Goal: Task Accomplishment & Management: Complete application form

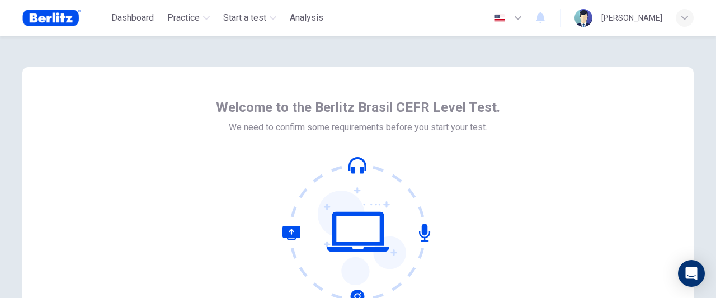
click at [354, 166] on icon at bounding box center [358, 232] width 151 height 151
click at [415, 231] on icon at bounding box center [358, 232] width 151 height 151
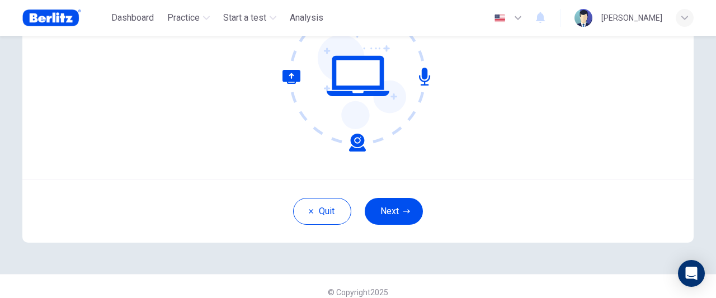
scroll to position [157, 0]
click at [403, 209] on icon "button" at bounding box center [406, 211] width 7 height 7
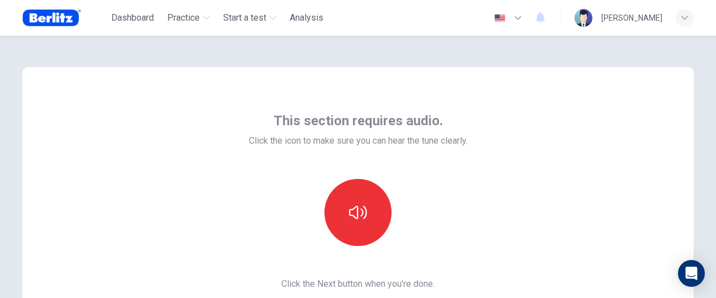
scroll to position [0, 0]
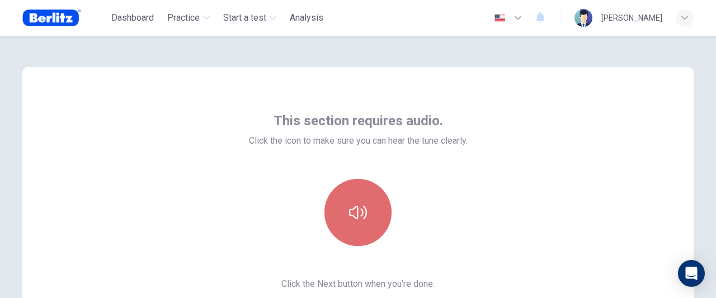
click at [355, 222] on button "button" at bounding box center [357, 212] width 67 height 67
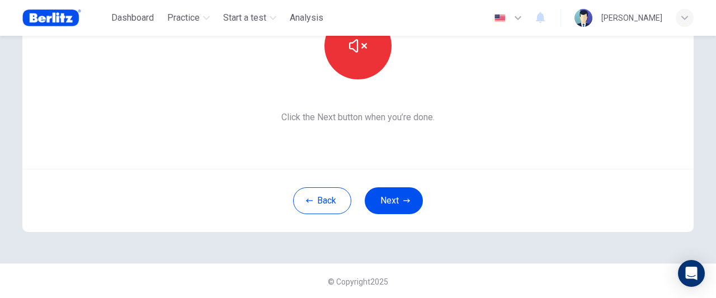
scroll to position [167, 0]
click at [388, 201] on button "Next" at bounding box center [394, 200] width 58 height 27
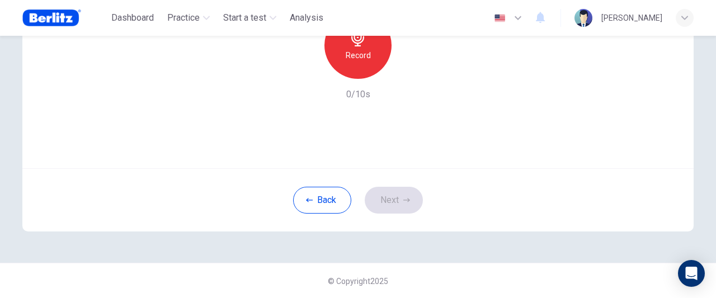
scroll to position [0, 0]
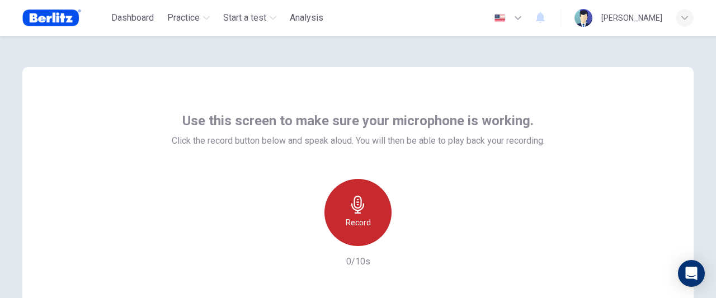
click at [354, 206] on icon "button" at bounding box center [358, 205] width 18 height 18
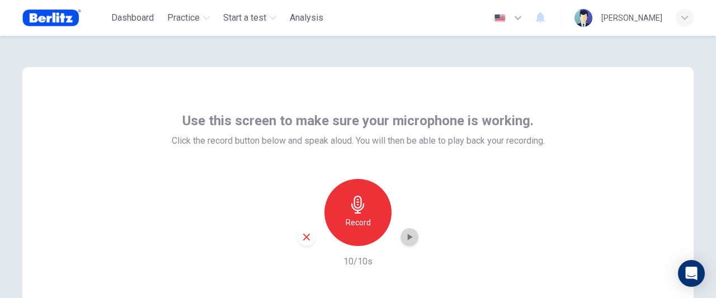
click at [405, 241] on icon "button" at bounding box center [409, 237] width 11 height 11
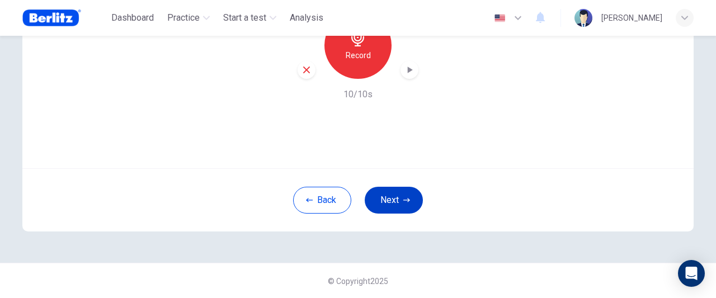
click at [384, 201] on button "Next" at bounding box center [394, 200] width 58 height 27
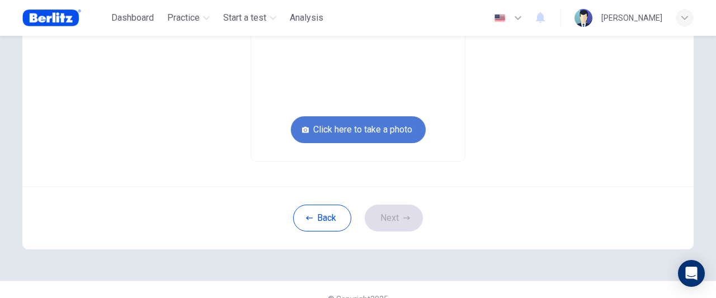
click at [392, 129] on button "Click here to take a photo" at bounding box center [358, 129] width 135 height 27
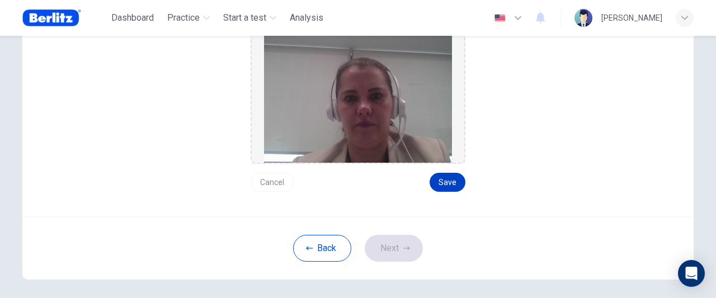
click at [441, 177] on button "Save" at bounding box center [448, 182] width 36 height 19
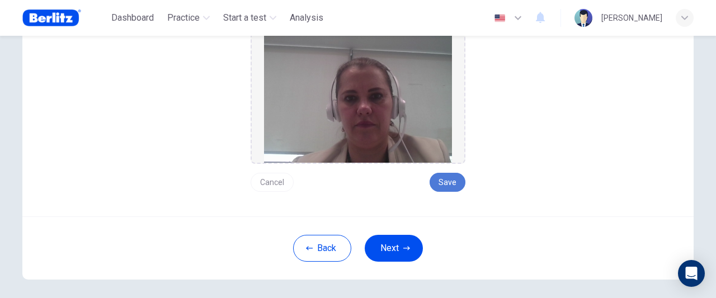
click at [459, 178] on button "Save" at bounding box center [448, 182] width 36 height 19
click at [385, 246] on button "Next" at bounding box center [394, 248] width 58 height 27
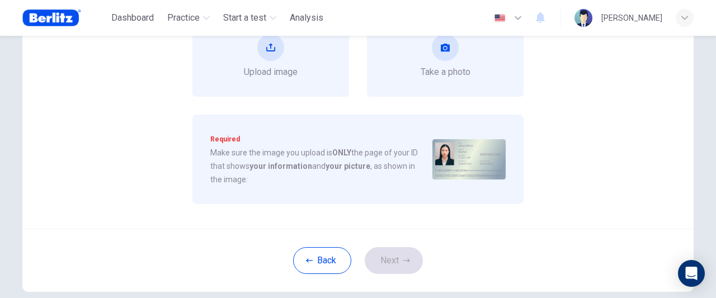
scroll to position [0, 0]
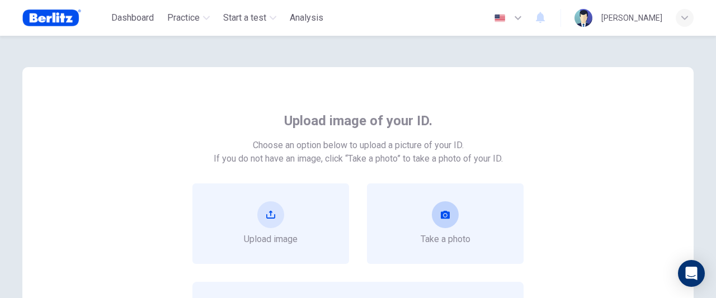
click at [484, 223] on div "Take a photo" at bounding box center [445, 224] width 157 height 81
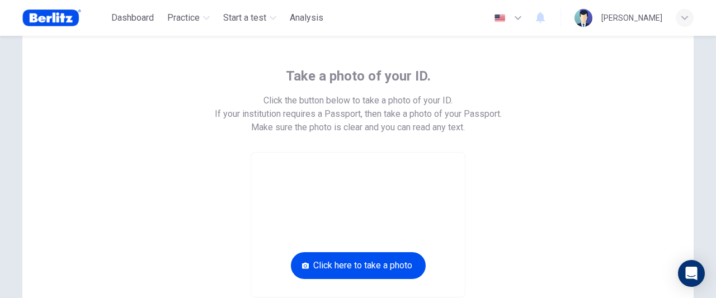
scroll to position [67, 0]
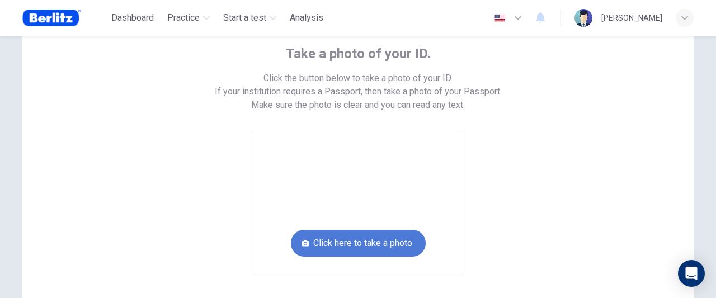
click at [398, 243] on button "Click here to take a photo" at bounding box center [358, 243] width 135 height 27
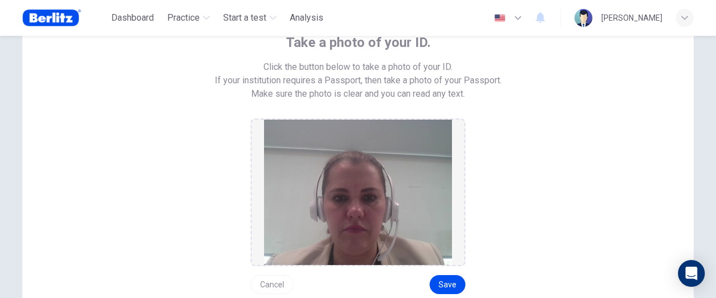
scroll to position [90, 0]
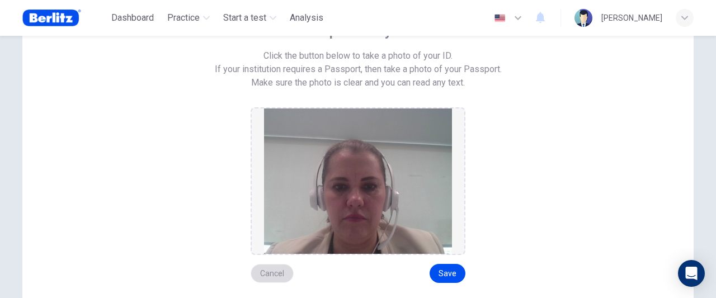
click at [263, 274] on button "Cancel" at bounding box center [272, 273] width 43 height 19
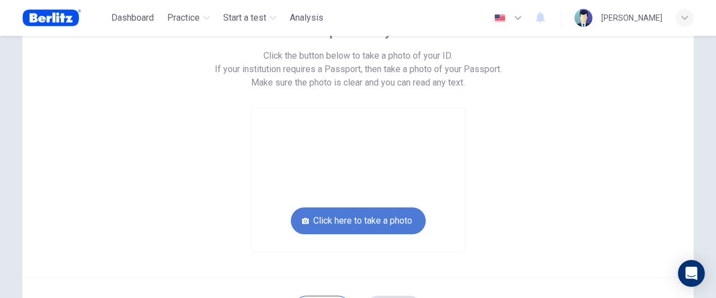
click at [363, 217] on button "Click here to take a photo" at bounding box center [358, 221] width 135 height 27
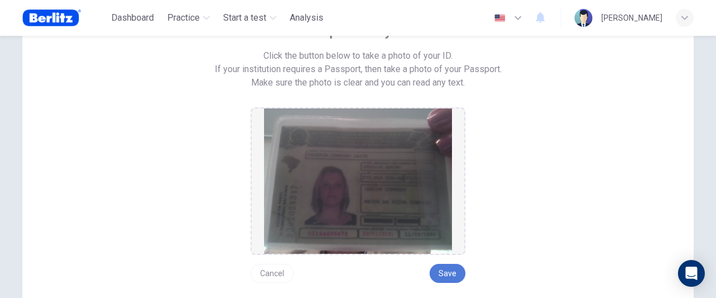
click at [453, 277] on button "Save" at bounding box center [448, 273] width 36 height 19
click at [445, 276] on button "Save" at bounding box center [448, 273] width 36 height 19
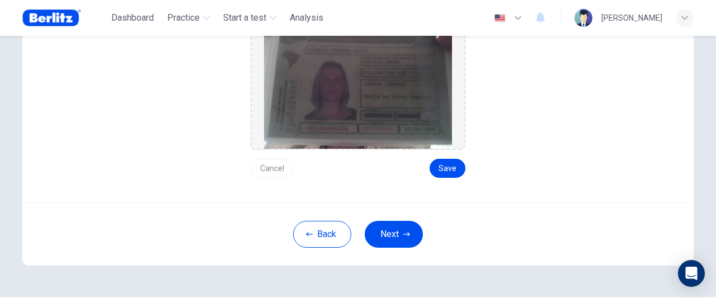
scroll to position [201, 0]
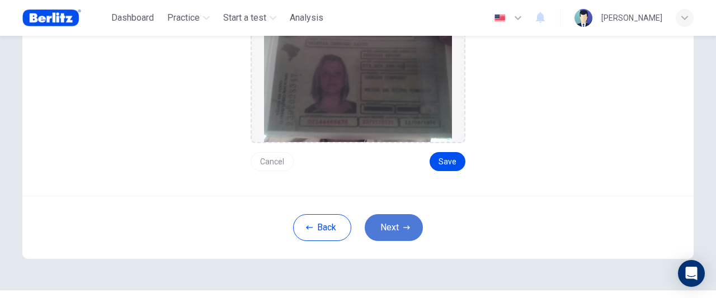
click at [386, 228] on button "Next" at bounding box center [394, 227] width 58 height 27
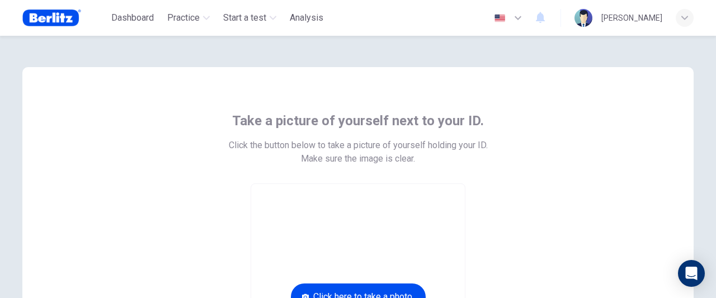
scroll to position [185, 0]
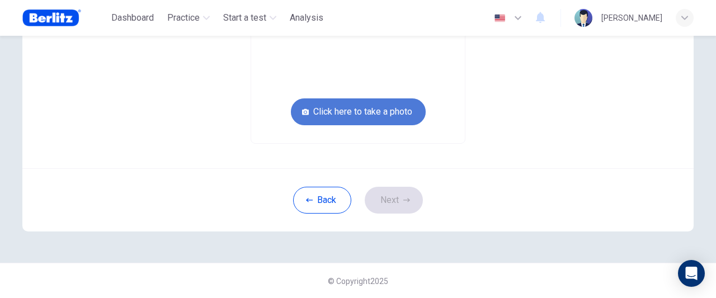
click at [390, 107] on button "Click here to take a photo" at bounding box center [358, 111] width 135 height 27
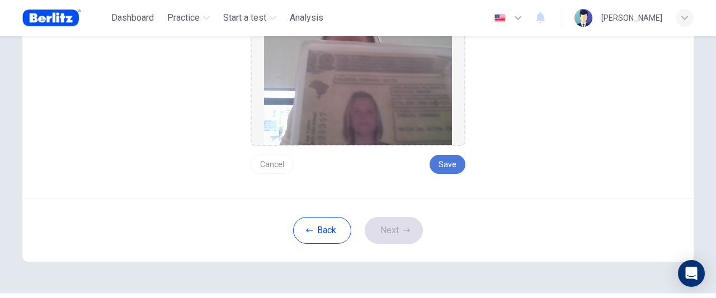
click at [452, 160] on button "Save" at bounding box center [448, 164] width 36 height 19
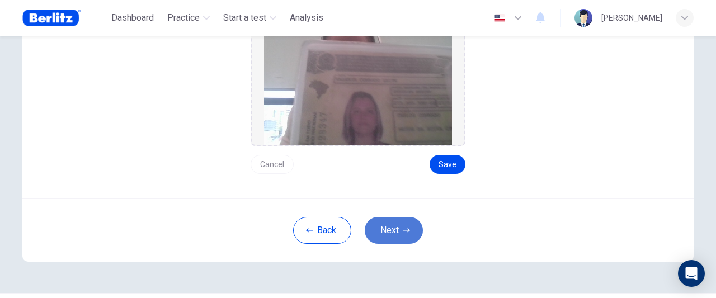
click at [390, 228] on button "Next" at bounding box center [394, 230] width 58 height 27
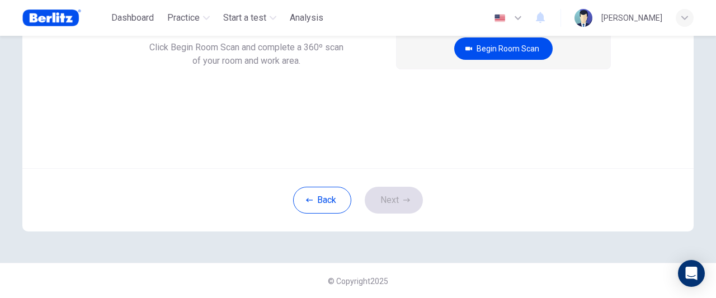
scroll to position [0, 0]
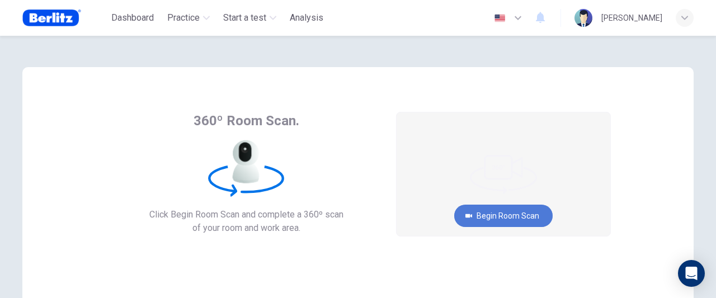
click at [516, 212] on button "Begin Room Scan" at bounding box center [503, 216] width 98 height 22
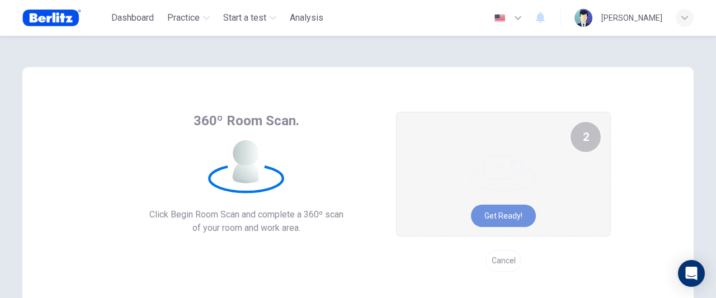
click at [512, 216] on button "Get ready!" at bounding box center [503, 216] width 65 height 22
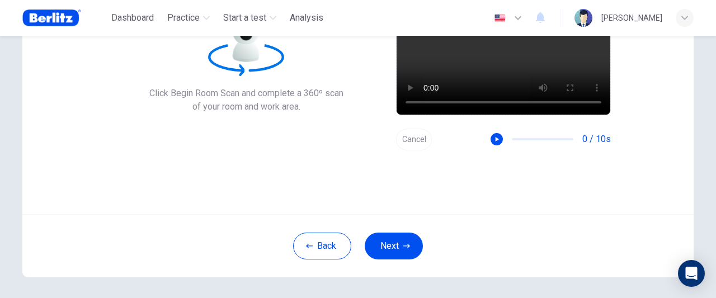
scroll to position [134, 0]
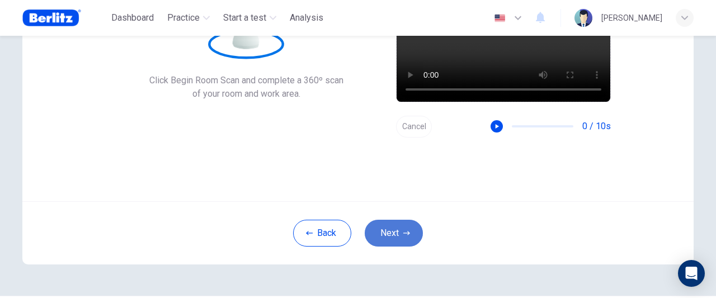
click at [386, 234] on button "Next" at bounding box center [394, 233] width 58 height 27
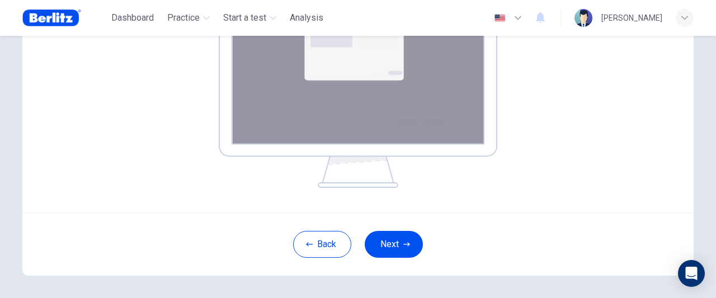
scroll to position [246, 0]
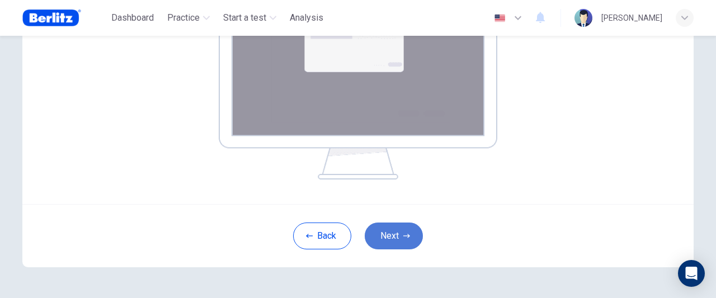
click at [396, 242] on button "Next" at bounding box center [394, 236] width 58 height 27
click at [398, 241] on button "Next" at bounding box center [394, 236] width 58 height 27
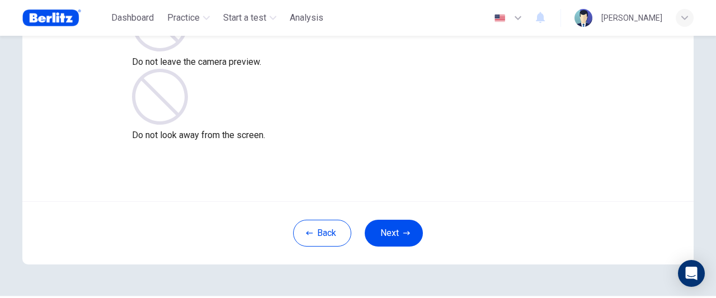
scroll to position [157, 0]
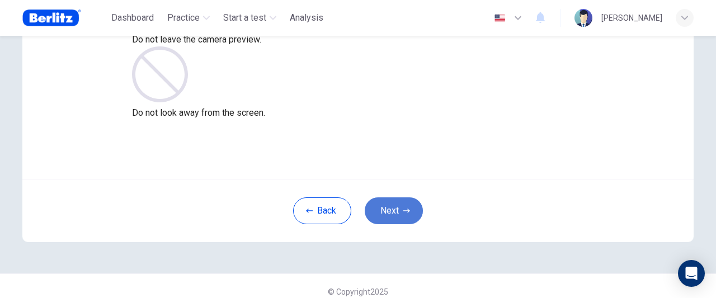
click at [390, 205] on button "Next" at bounding box center [394, 210] width 58 height 27
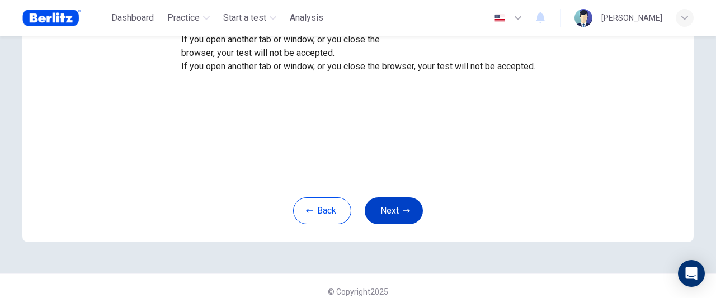
click at [389, 212] on button "Next" at bounding box center [394, 210] width 58 height 27
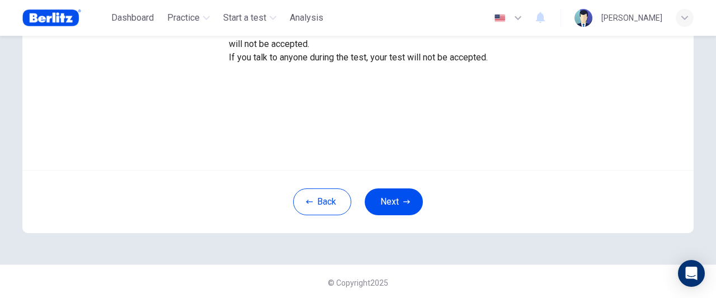
scroll to position [167, 0]
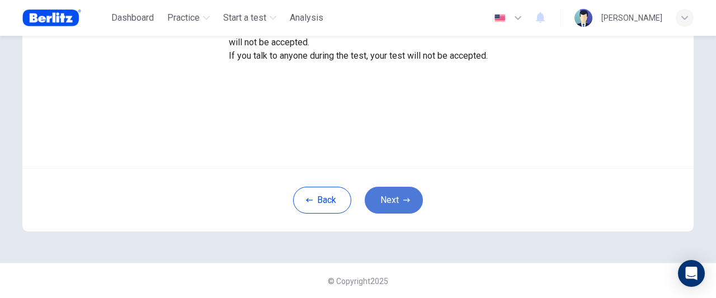
click at [379, 199] on button "Next" at bounding box center [394, 200] width 58 height 27
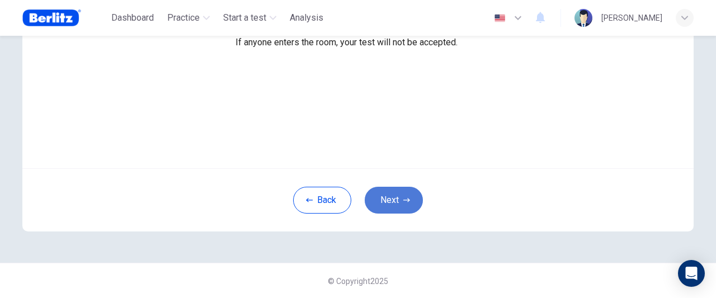
click at [387, 204] on button "Next" at bounding box center [394, 200] width 58 height 27
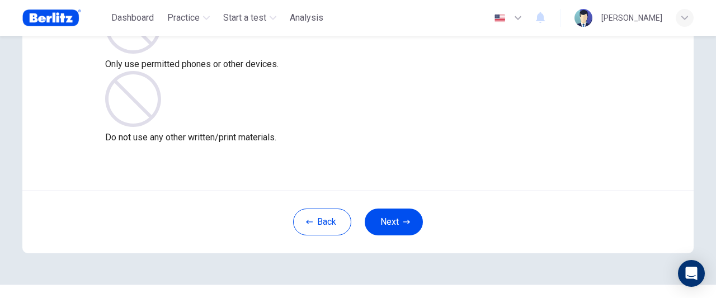
scroll to position [157, 0]
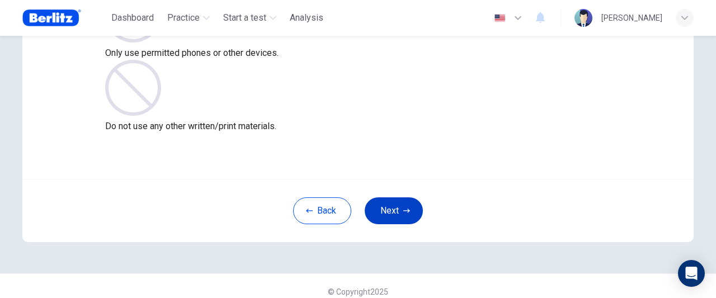
click at [392, 209] on button "Next" at bounding box center [394, 210] width 58 height 27
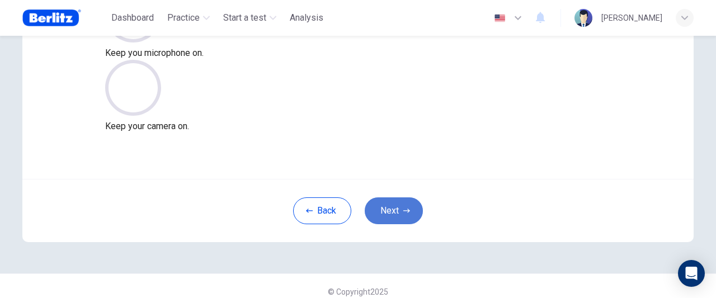
click at [383, 210] on button "Next" at bounding box center [394, 210] width 58 height 27
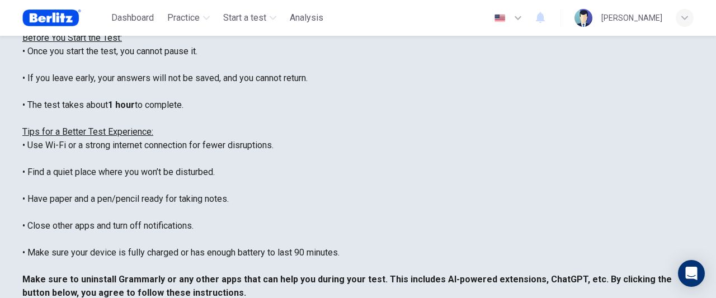
scroll to position [0, 0]
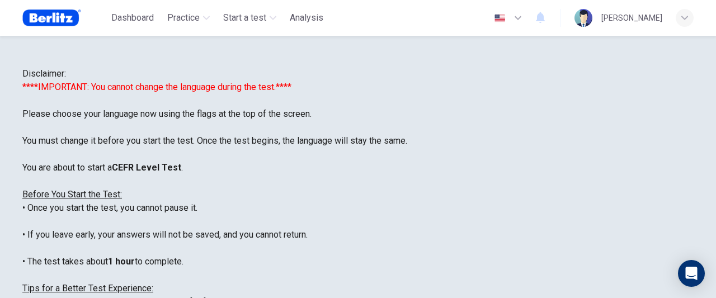
click at [511, 18] on icon "button" at bounding box center [517, 17] width 13 height 13
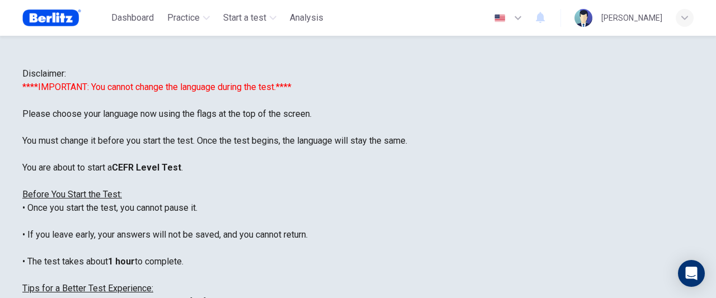
type input "**"
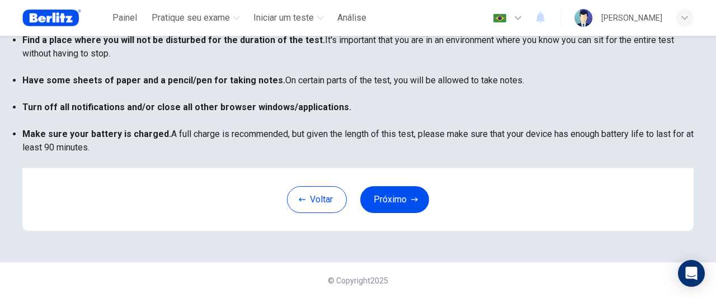
scroll to position [323, 0]
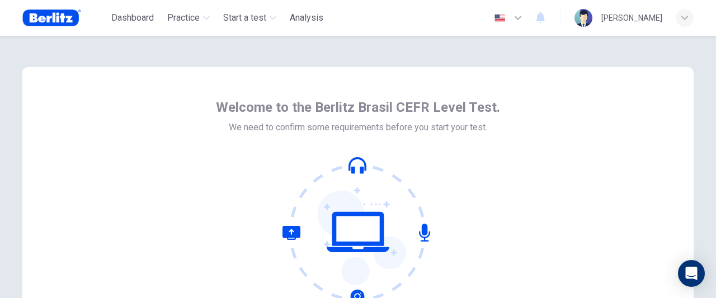
scroll to position [167, 0]
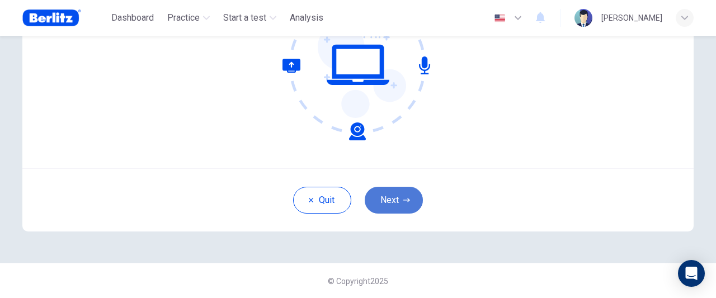
click at [391, 195] on button "Next" at bounding box center [394, 200] width 58 height 27
